Goal: Navigation & Orientation: Find specific page/section

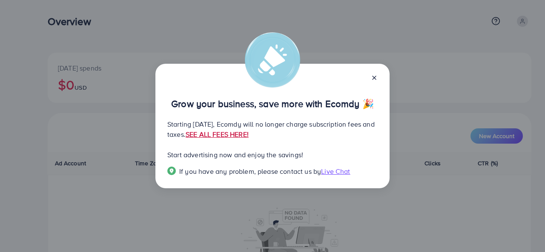
click at [249, 136] on link "SEE ALL FEES HERE!" at bounding box center [217, 134] width 63 height 9
click at [372, 77] on icon at bounding box center [374, 77] width 7 height 7
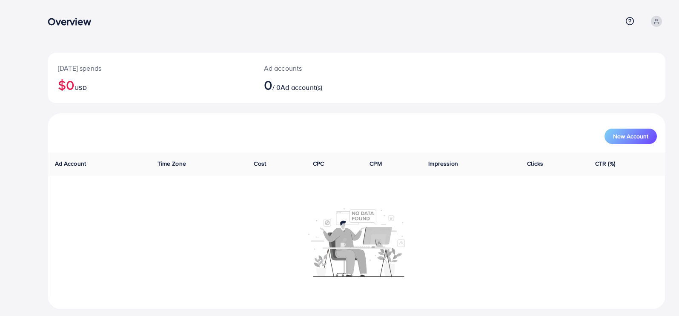
drag, startPoint x: 532, startPoint y: 0, endPoint x: 361, endPoint y: 19, distance: 172.2
click at [361, 19] on div "Overview" at bounding box center [335, 21] width 574 height 12
click at [544, 22] on span at bounding box center [656, 21] width 11 height 11
click at [544, 48] on span "Profile" at bounding box center [613, 51] width 20 height 10
click at [147, 63] on p "[DATE] spends" at bounding box center [151, 68] width 186 height 10
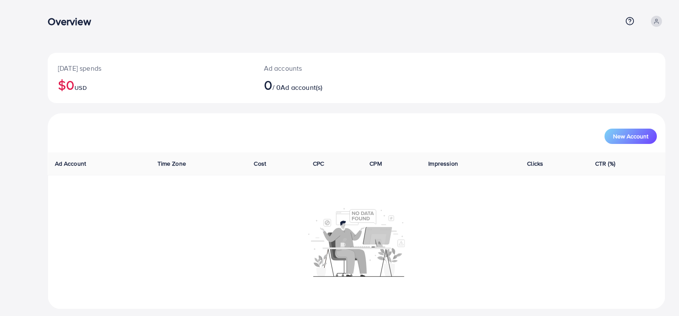
click at [222, 40] on div "[DATE] spends $0 USD Ad accounts 0 / 0 Ad account(s) New Account Ad Account Tim…" at bounding box center [356, 161] width 645 height 323
